Goal: Information Seeking & Learning: Compare options

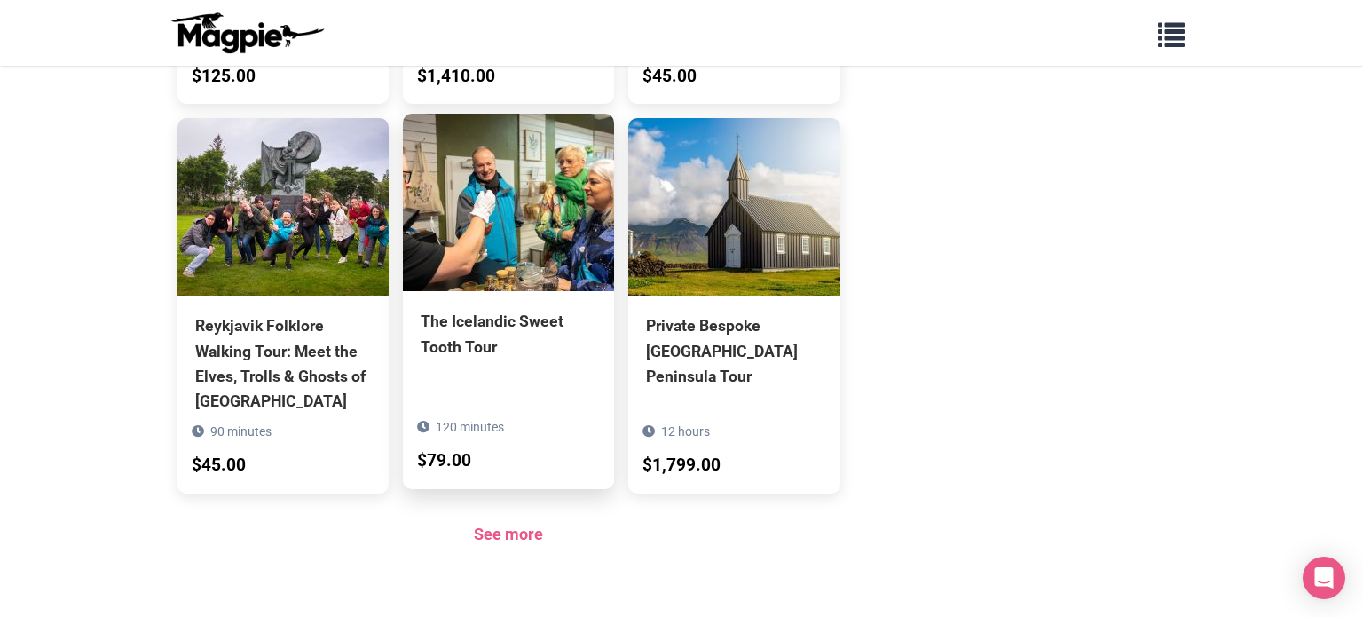
scroll to position [1881, 0]
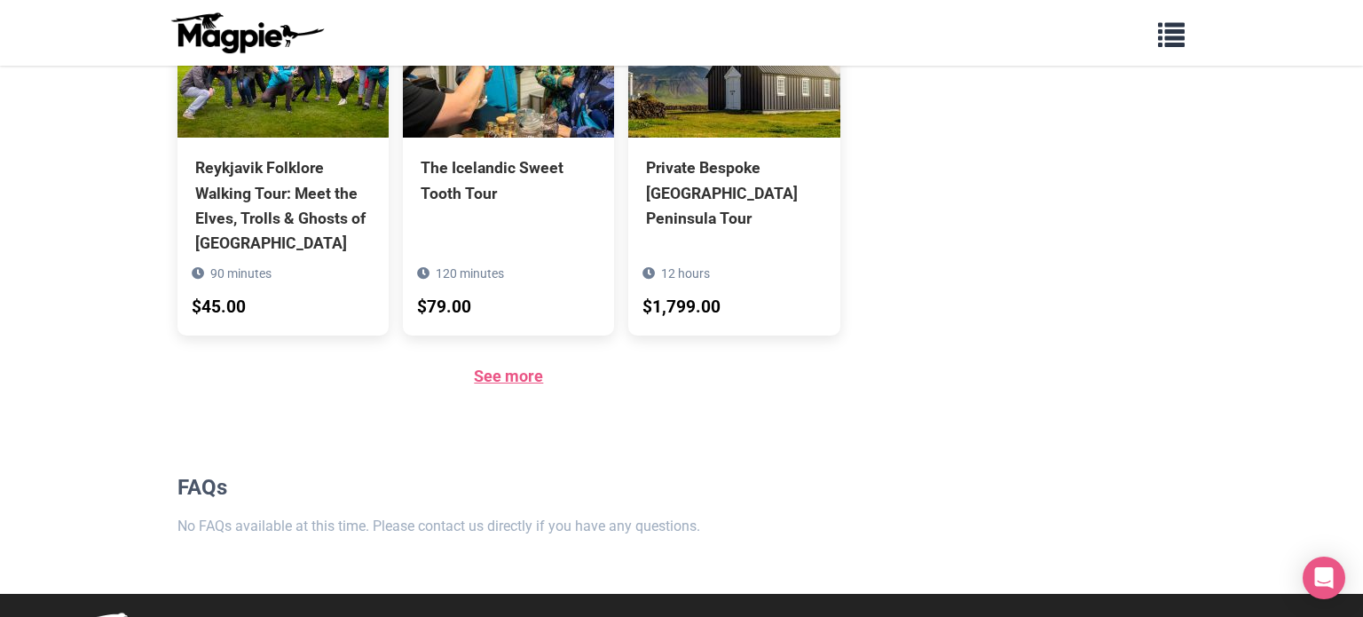
click at [510, 366] on link "See more" at bounding box center [508, 375] width 69 height 19
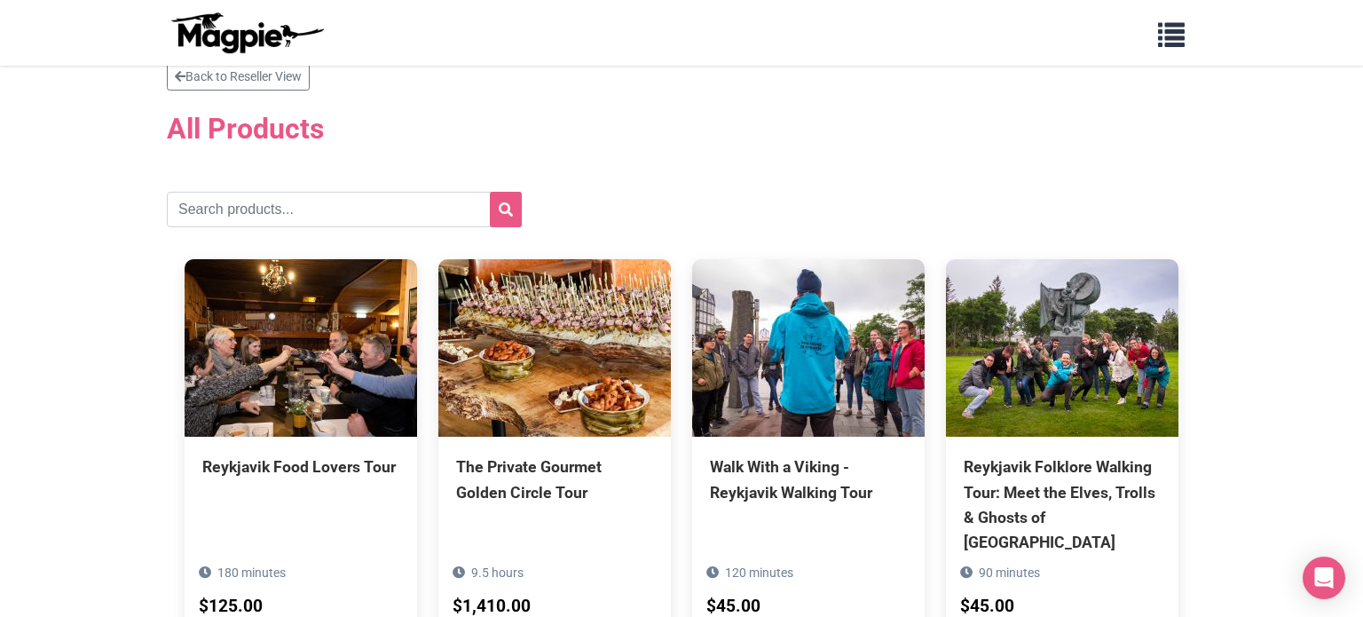
scroll to position [35, 0]
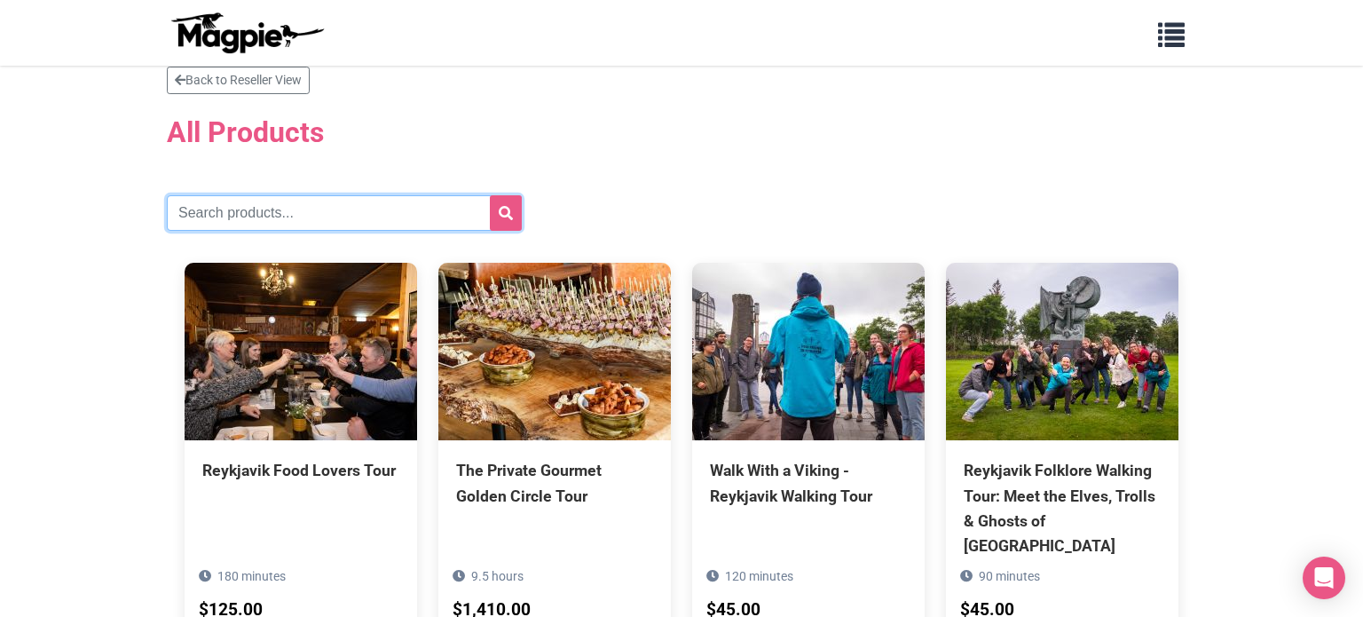
click at [204, 223] on input "text" at bounding box center [344, 212] width 355 height 35
type input "whale"
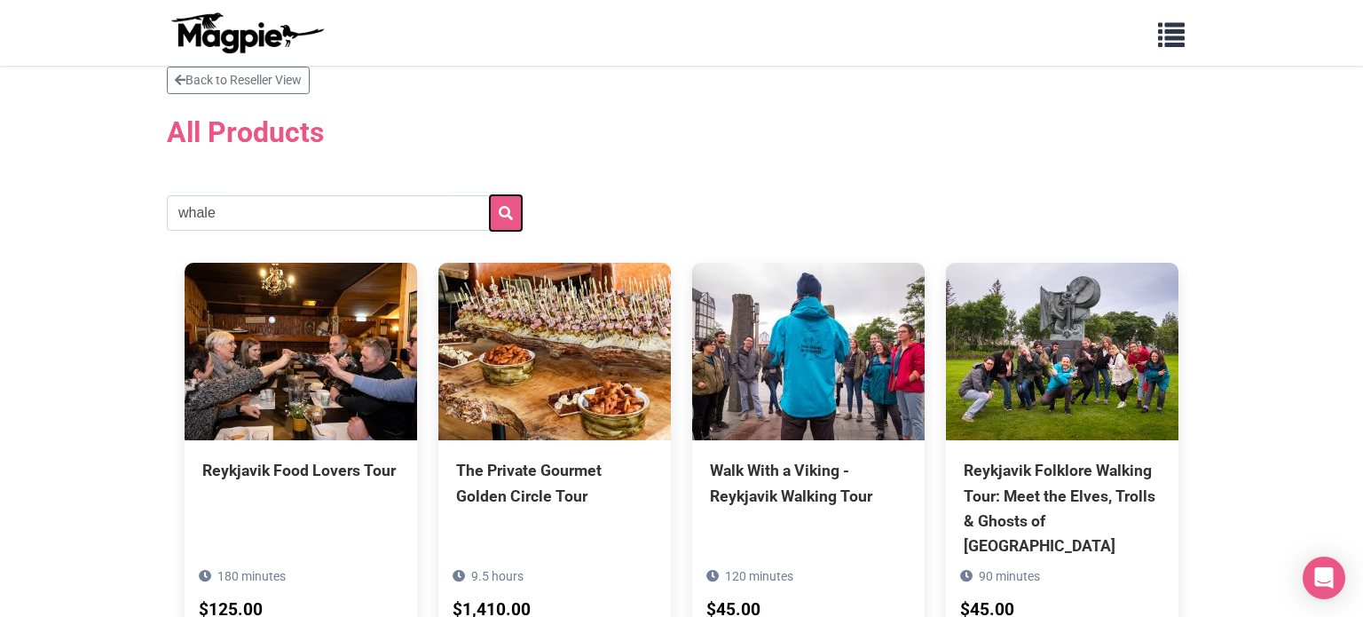
click at [508, 216] on icon "submit" at bounding box center [506, 213] width 14 height 14
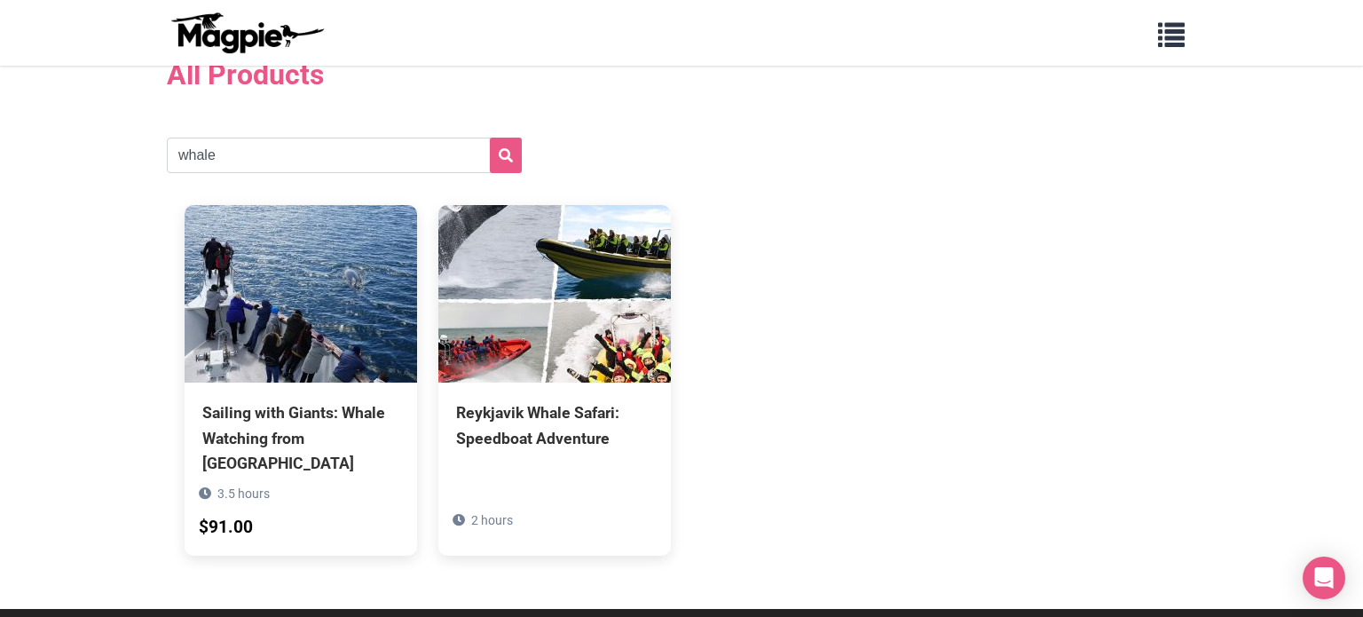
scroll to position [92, 0]
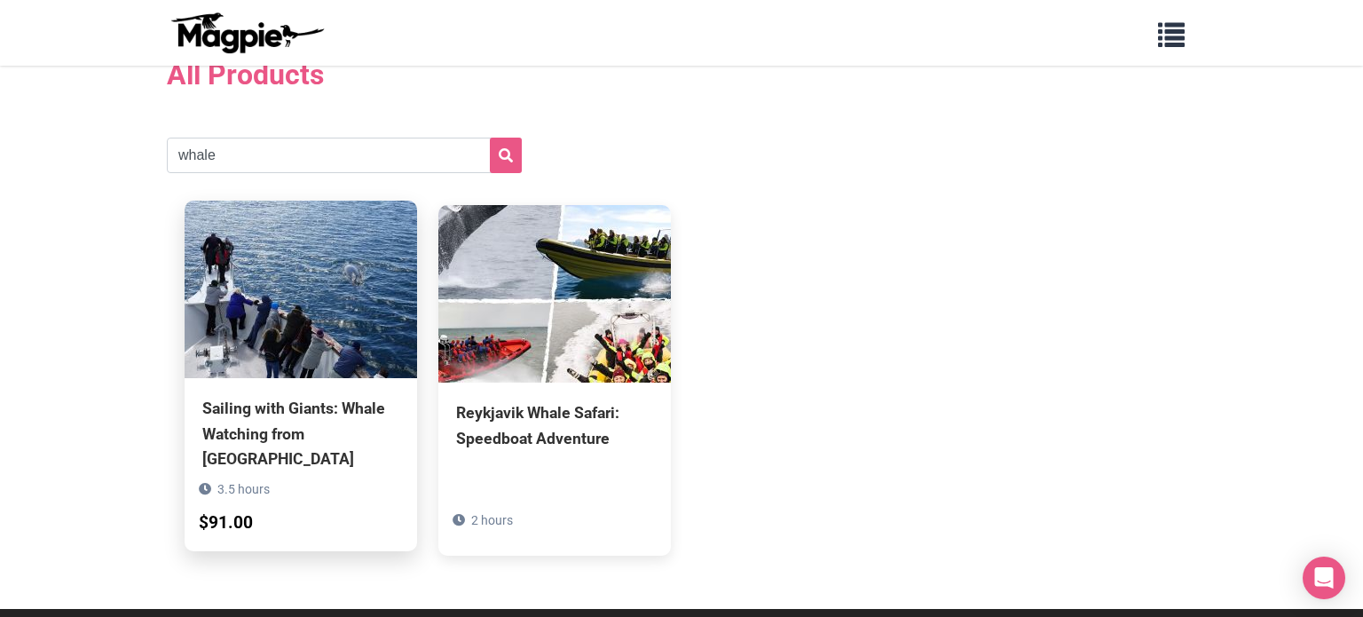
click at [288, 430] on div "Sailing with Giants: Whale Watching from Reykjavik" at bounding box center [300, 433] width 197 height 75
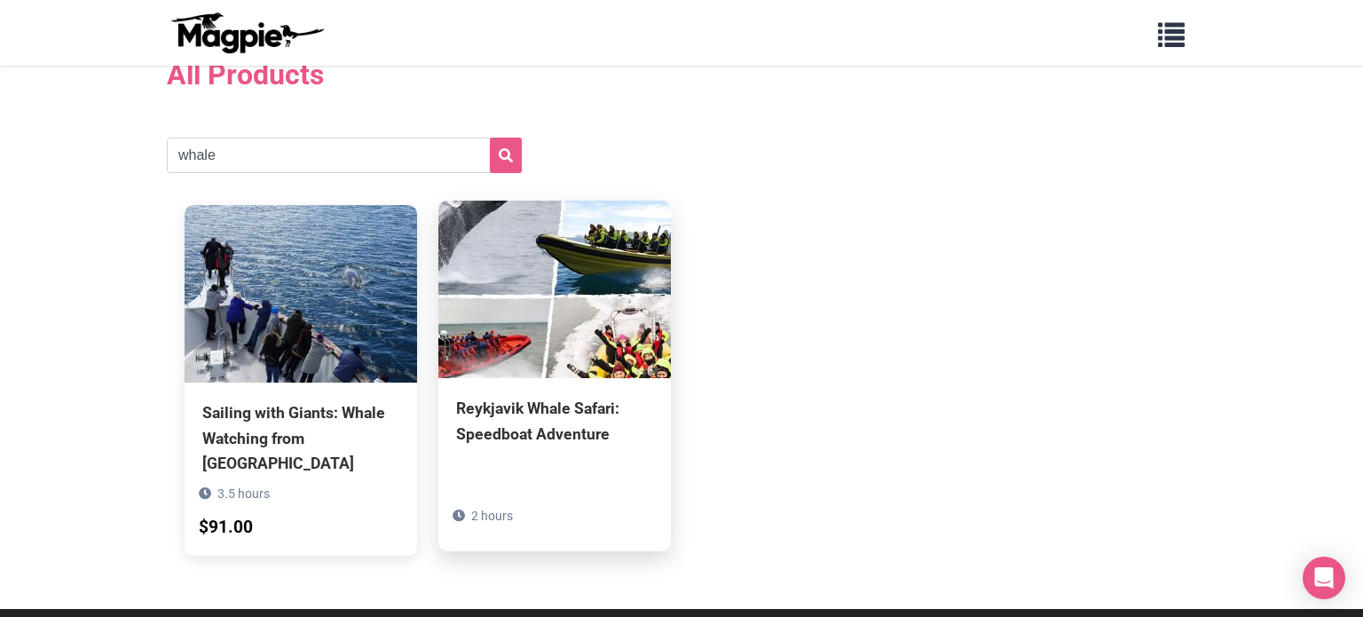
click at [537, 432] on div "Reykjavik Whale Safari: Speedboat Adventure" at bounding box center [554, 421] width 197 height 50
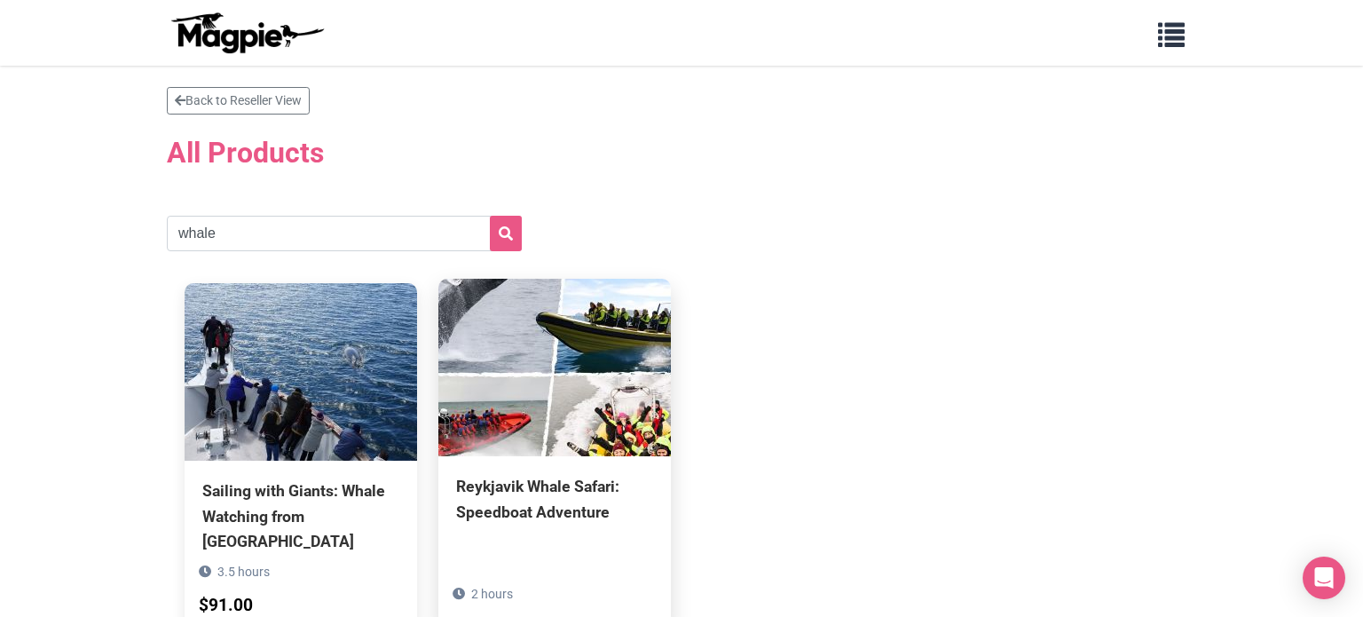
scroll to position [0, 0]
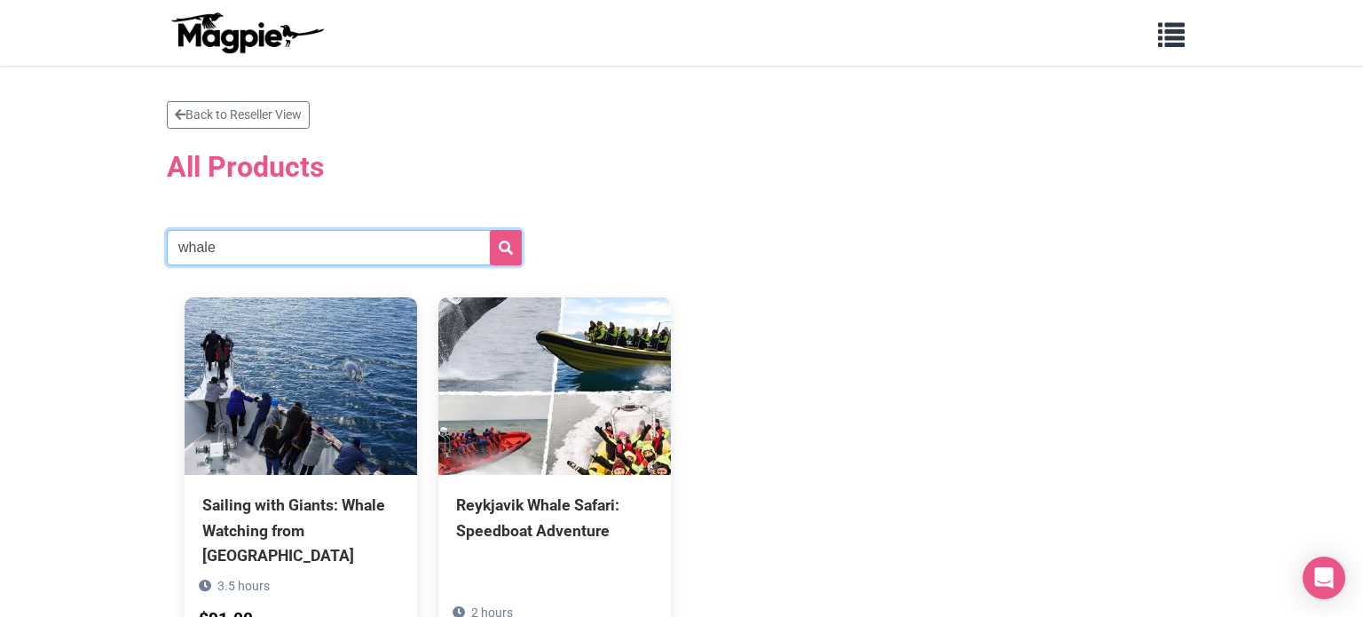
drag, startPoint x: 220, startPoint y: 245, endPoint x: 175, endPoint y: 250, distance: 45.6
click at [175, 250] on input "whale" at bounding box center [344, 247] width 355 height 35
type input "puffin"
click at [503, 252] on icon "submit" at bounding box center [506, 247] width 14 height 14
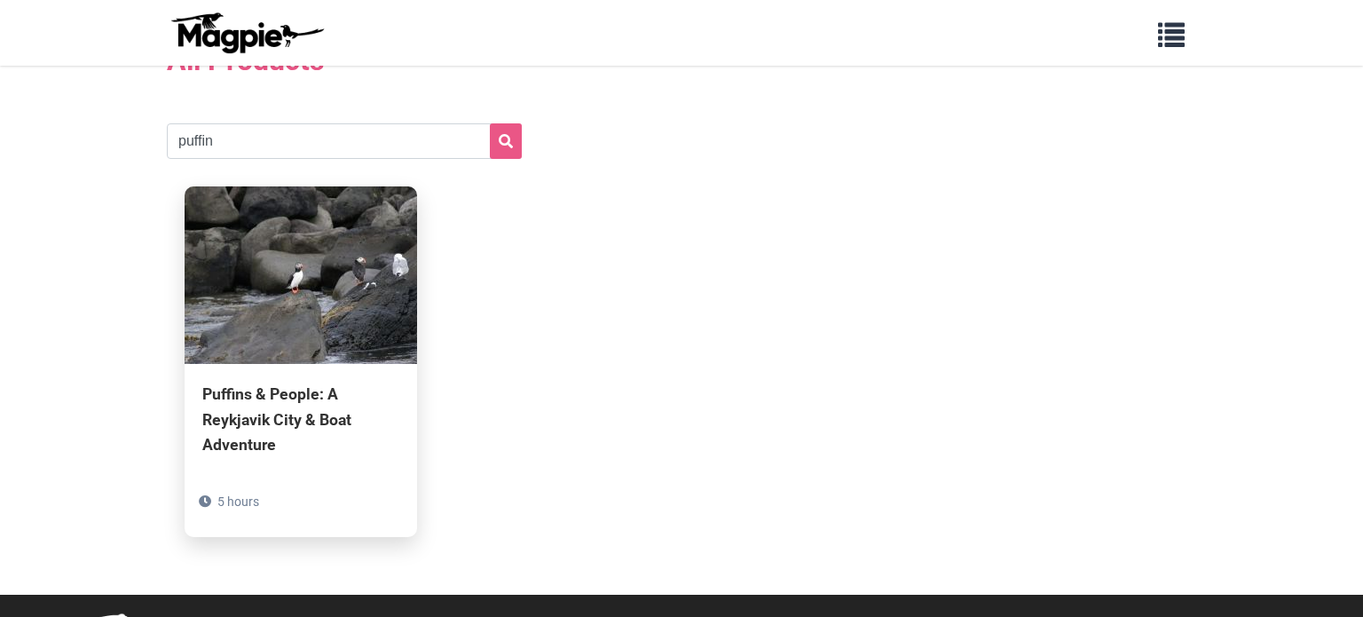
scroll to position [106, 0]
click at [244, 430] on div "Puffins & People: A Reykjavik City & Boat Adventure" at bounding box center [300, 419] width 197 height 75
